Goal: Task Accomplishment & Management: Use online tool/utility

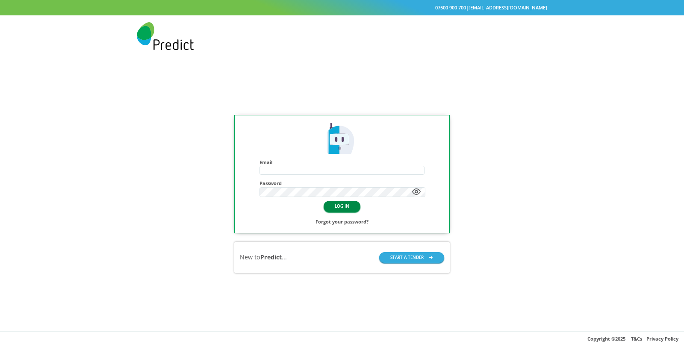
type input "**********"
click at [343, 206] on button "LOG IN" at bounding box center [341, 206] width 37 height 11
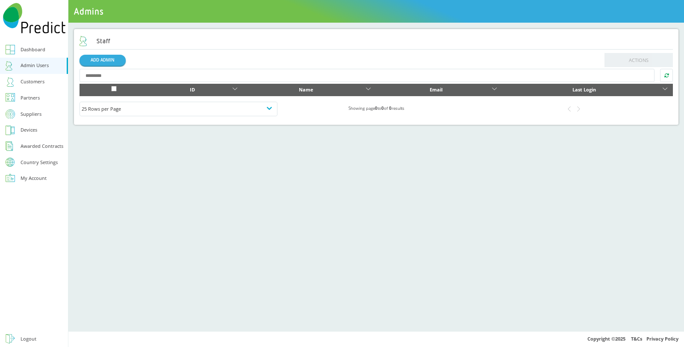
click at [30, 163] on div "Country Settings" at bounding box center [39, 162] width 37 height 5
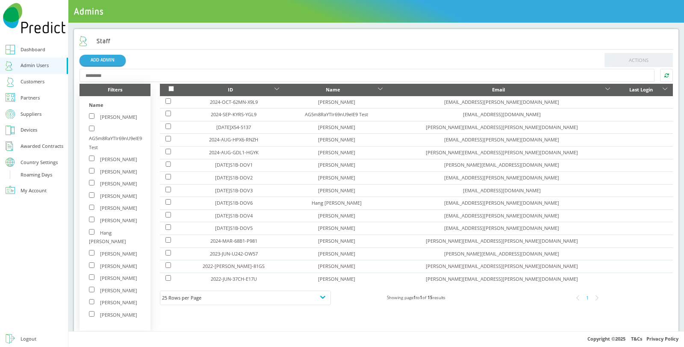
click at [40, 173] on div "Roaming Days" at bounding box center [37, 174] width 32 height 9
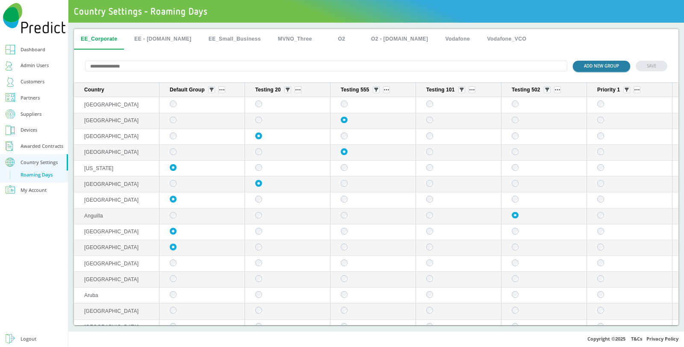
click at [593, 66] on button "ADD NEW GROUP" at bounding box center [601, 66] width 57 height 11
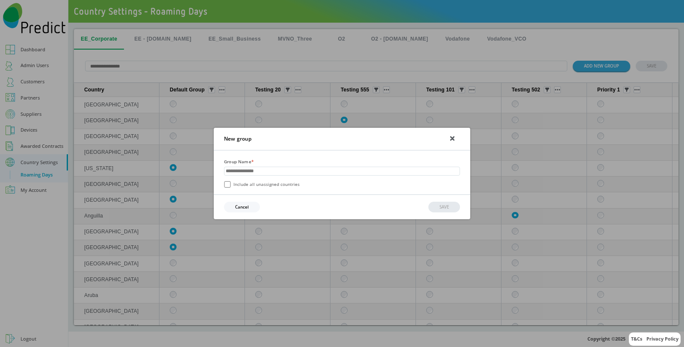
click at [226, 43] on div "New group Group Name * Include all unassigned countries Cancel SAVE" at bounding box center [342, 173] width 684 height 347
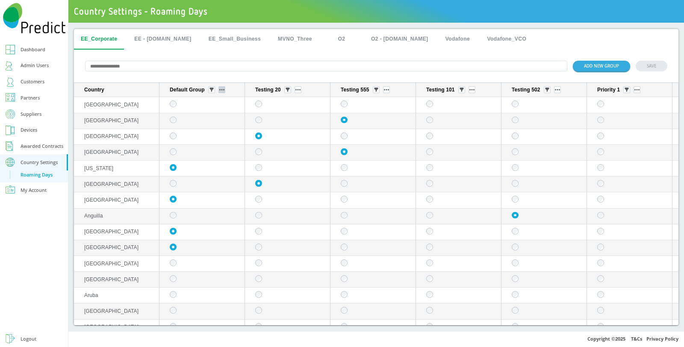
click at [223, 92] on button "sticky table" at bounding box center [221, 89] width 7 height 7
click at [597, 67] on button "ADD NEW GROUP" at bounding box center [601, 66] width 57 height 11
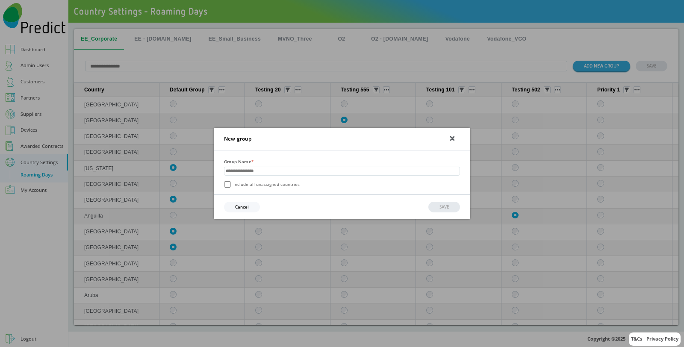
click at [544, 42] on div "New group Group Name * Include all unassigned countries Cancel SAVE" at bounding box center [342, 173] width 684 height 347
